Goal: Check status: Check status

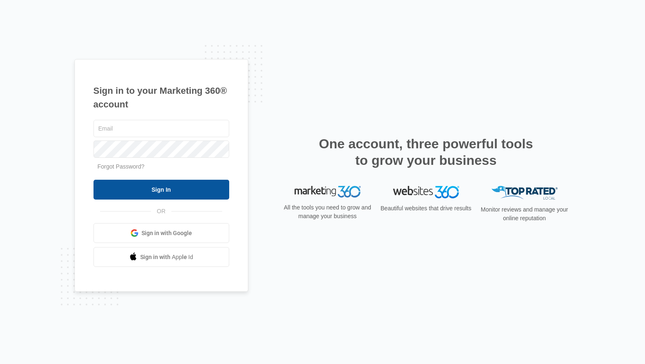
type input "[EMAIL_ADDRESS][DOMAIN_NAME]"
click at [175, 188] on input "Sign In" at bounding box center [161, 190] width 136 height 20
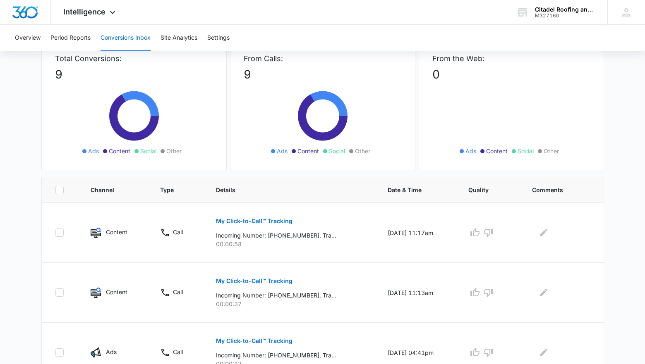
scroll to position [58, 0]
click at [266, 279] on p "My Click-to-Call™ Tracking" at bounding box center [254, 281] width 77 height 6
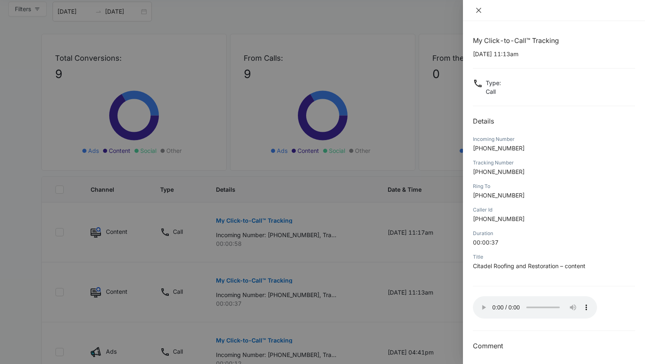
click at [481, 10] on icon "close" at bounding box center [478, 10] width 7 height 7
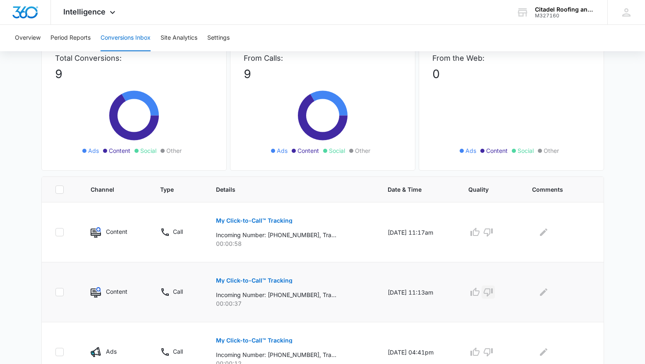
click at [491, 292] on icon "button" at bounding box center [488, 292] width 10 height 10
click at [256, 220] on p "My Click-to-Call™ Tracking" at bounding box center [254, 221] width 77 height 6
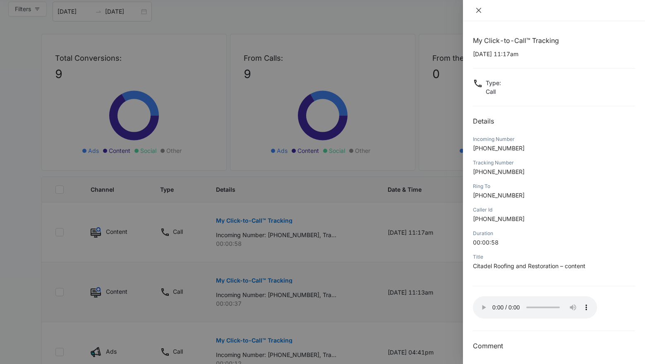
click at [479, 11] on icon "close" at bounding box center [478, 10] width 7 height 7
